Goal: Task Accomplishment & Management: Use online tool/utility

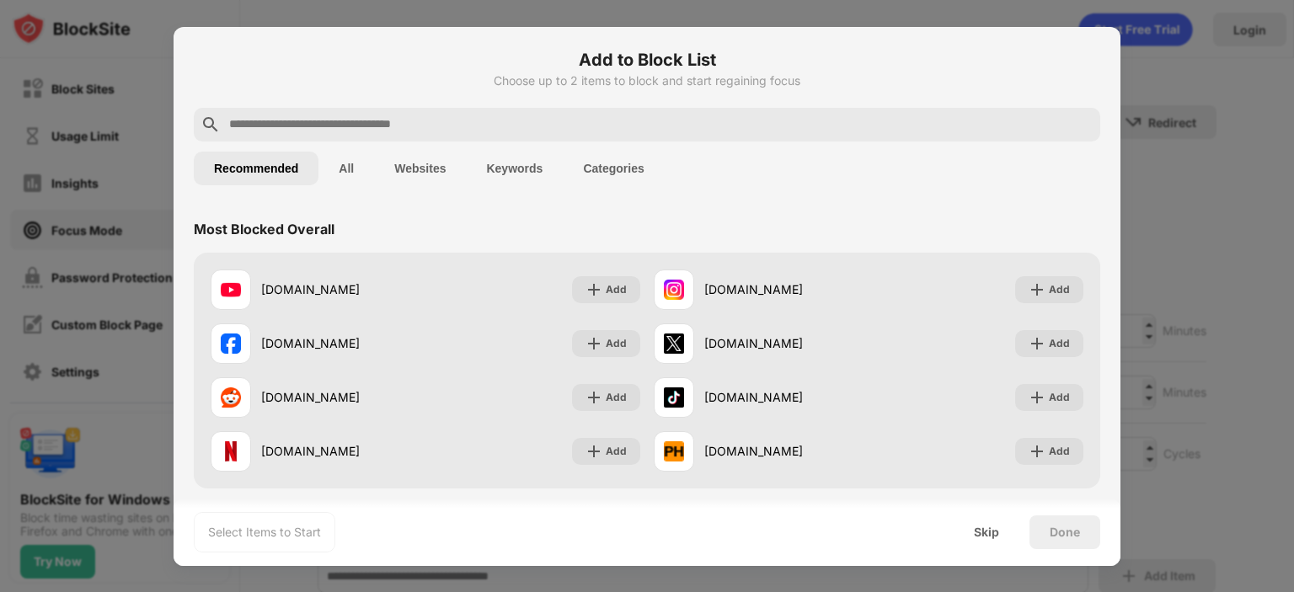
click at [73, 116] on div at bounding box center [647, 296] width 1294 height 592
drag, startPoint x: 980, startPoint y: 525, endPoint x: 1220, endPoint y: 236, distance: 375.0
click at [1220, 591] on div "Add to Block List Choose up to 2 items to block and start regaining focus Recom…" at bounding box center [647, 592] width 1294 height 0
